Goal: Check status

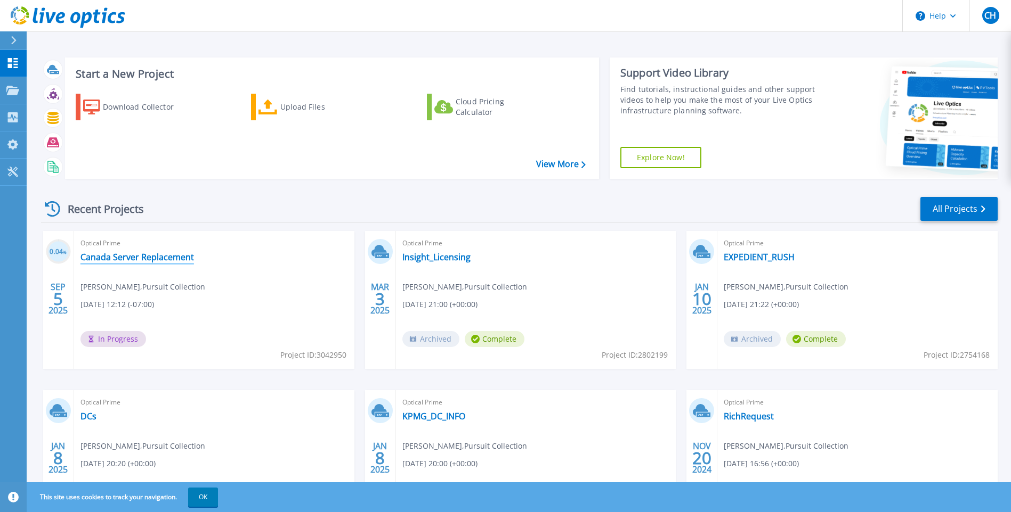
click at [148, 257] on link "Canada Server Replacement" at bounding box center [136, 257] width 113 height 11
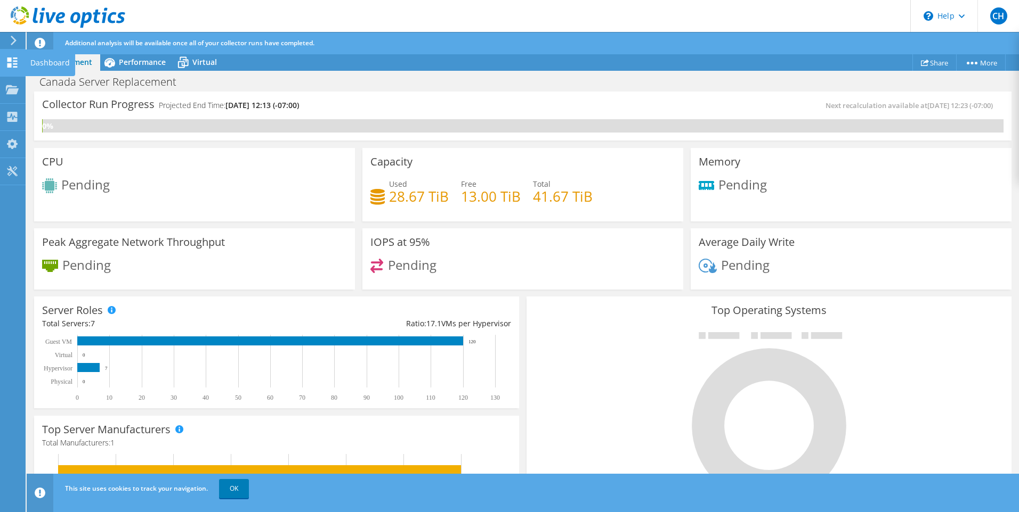
click at [13, 62] on icon at bounding box center [12, 63] width 13 height 10
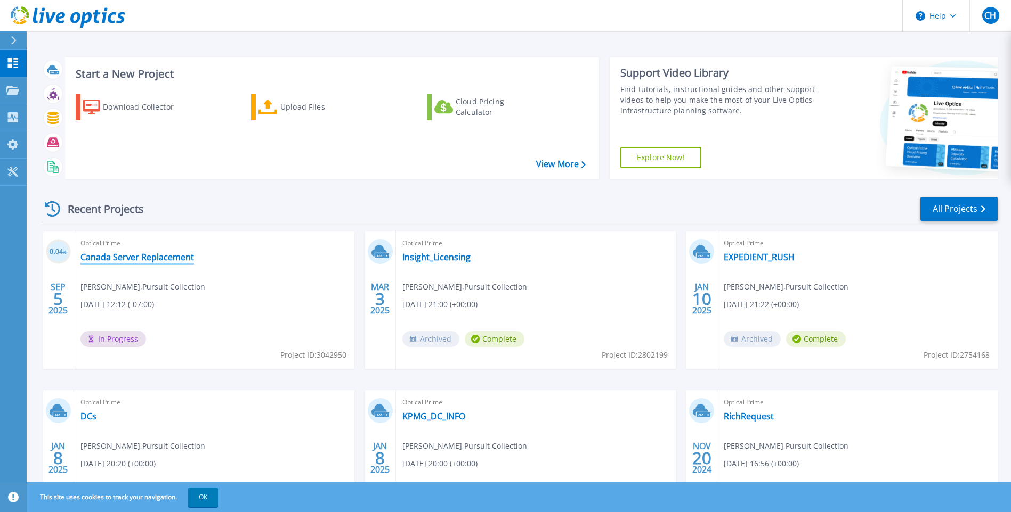
click at [154, 256] on link "Canada Server Replacement" at bounding box center [136, 257] width 113 height 11
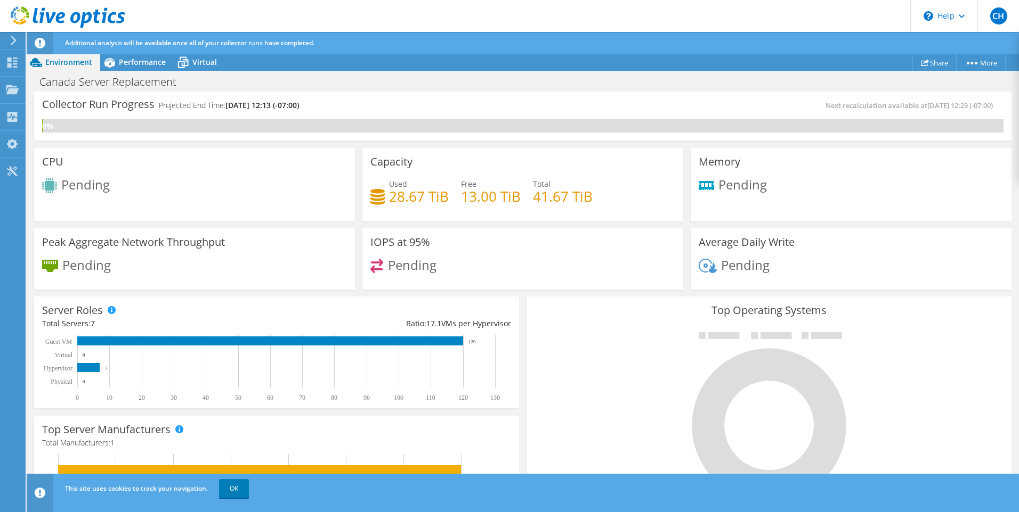
click at [140, 53] on div "Additional analysis will be available once all of your collector runs have comp…" at bounding box center [542, 43] width 960 height 22
click at [136, 62] on span "Performance" at bounding box center [142, 62] width 47 height 10
